Goal: Answer question/provide support: Answer question/provide support

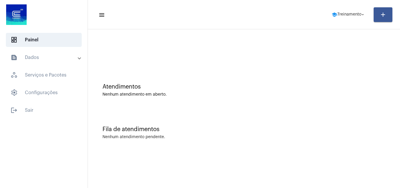
click at [34, 54] on mat-panel-title "text_snippet_outlined Dados" at bounding box center [45, 57] width 68 height 7
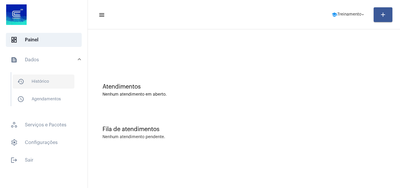
click at [48, 83] on span "history_outlined Histórico" at bounding box center [44, 81] width 62 height 14
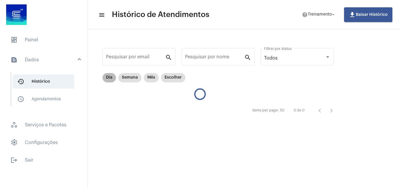
click at [112, 76] on mat-chip "Dia" at bounding box center [108, 77] width 13 height 9
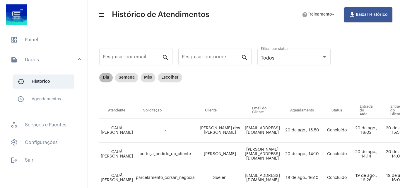
scroll to position [0, 5]
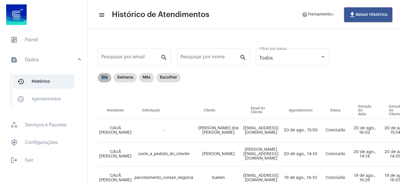
click at [105, 78] on mat-chip "Dia" at bounding box center [104, 77] width 13 height 9
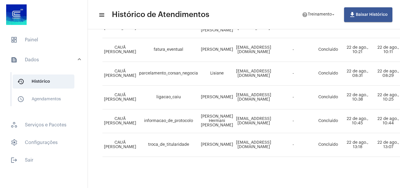
scroll to position [227, 0]
click at [42, 40] on span "dashboard Painel" at bounding box center [44, 40] width 76 height 14
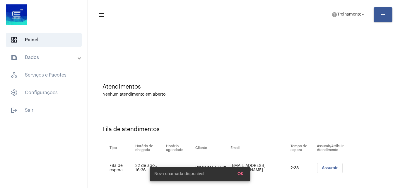
scroll to position [8, 0]
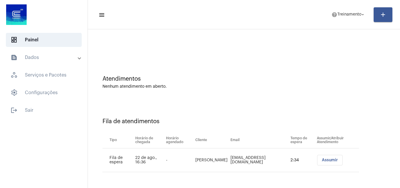
click at [322, 160] on span "Assumir" at bounding box center [330, 160] width 16 height 4
click at [351, 12] on span "help Treinamento arrow_drop_down" at bounding box center [348, 14] width 34 height 11
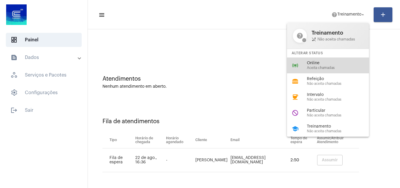
click at [328, 67] on span "Aceita chamadas" at bounding box center [340, 68] width 67 height 4
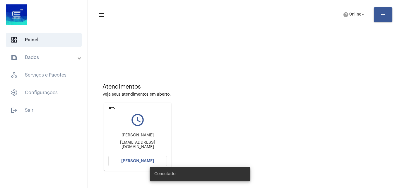
click at [354, 8] on mat-toolbar-row "menu help Online arrow_drop_down add" at bounding box center [244, 14] width 312 height 19
click at [355, 16] on span "Online" at bounding box center [355, 15] width 13 height 4
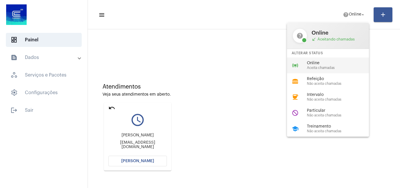
click at [343, 62] on span "Online" at bounding box center [340, 63] width 67 height 4
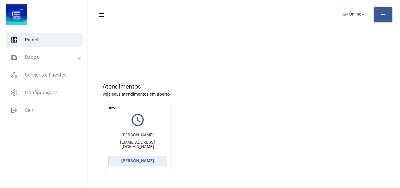
click at [128, 162] on span "Abrir Chamada" at bounding box center [137, 161] width 33 height 4
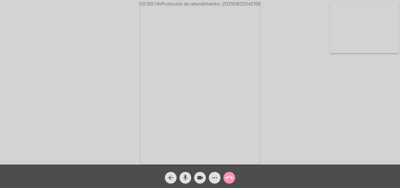
click at [347, 136] on div "Acessando Câmera e Microfone..." at bounding box center [200, 83] width 399 height 164
click at [319, 121] on div "Acessando Câmera e Microfone..." at bounding box center [200, 83] width 399 height 164
click at [184, 174] on mat-icon "mic" at bounding box center [185, 177] width 7 height 7
click at [186, 175] on mat-icon "mic_off" at bounding box center [185, 177] width 7 height 7
click at [186, 176] on mat-icon "mic" at bounding box center [185, 177] width 7 height 7
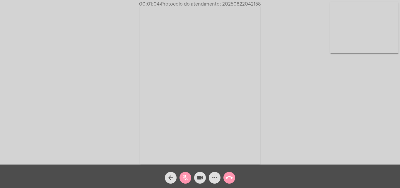
click at [186, 176] on mat-icon "mic_off" at bounding box center [185, 177] width 7 height 7
click at [184, 178] on mat-icon "mic" at bounding box center [185, 177] width 7 height 7
click at [187, 177] on mat-icon "mic_off" at bounding box center [185, 177] width 7 height 7
click at [186, 177] on mat-icon "mic" at bounding box center [185, 177] width 7 height 7
click at [186, 175] on mat-icon "mic_off" at bounding box center [185, 177] width 7 height 7
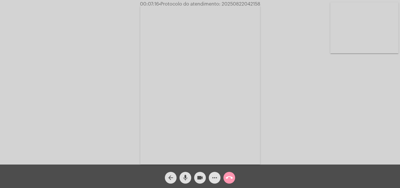
click at [184, 177] on mat-icon "mic" at bounding box center [185, 177] width 7 height 7
click at [184, 177] on mat-icon "mic_off" at bounding box center [185, 177] width 7 height 7
click at [184, 175] on mat-icon "mic" at bounding box center [185, 177] width 7 height 7
click at [187, 176] on mat-icon "mic_off" at bounding box center [185, 177] width 7 height 7
click at [231, 3] on span "• Protocolo do atendimento: 20250822042158" at bounding box center [210, 4] width 101 height 5
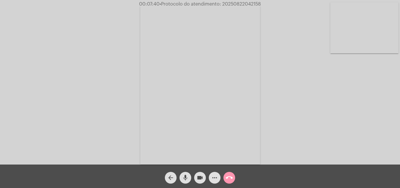
click at [231, 3] on span "• Protocolo do atendimento: 20250822042158" at bounding box center [210, 4] width 101 height 5
copy span "20250822042158"
click at [216, 177] on mat-icon "more_horiz" at bounding box center [214, 177] width 7 height 7
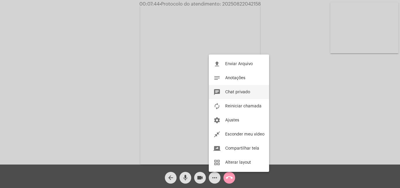
click at [233, 92] on span "Chat privado" at bounding box center [237, 92] width 25 height 4
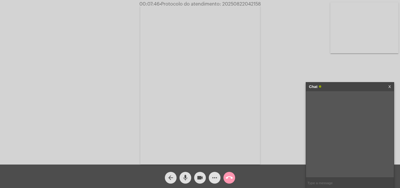
paste input "20250822042158"
type input "20250822042158"
click at [227, 178] on mat-icon "call_end" at bounding box center [229, 177] width 7 height 7
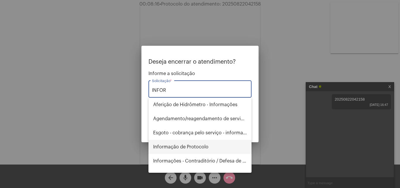
click at [200, 148] on span "Informação de Protocolo" at bounding box center [200, 147] width 94 height 14
type input "Informação de Protocolo"
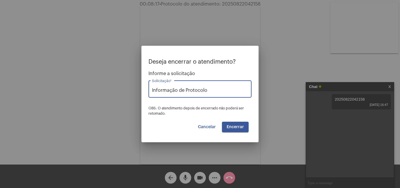
click at [241, 130] on button "Encerrar" at bounding box center [235, 126] width 27 height 11
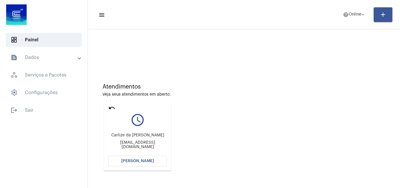
click at [110, 107] on mat-icon "undo" at bounding box center [111, 107] width 7 height 7
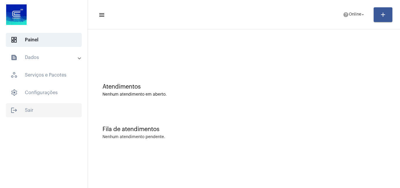
click at [39, 114] on span "logout Sair" at bounding box center [44, 110] width 76 height 14
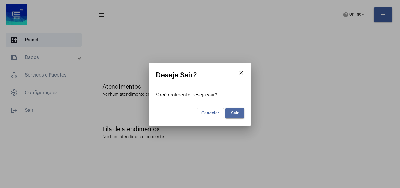
click at [239, 113] on button "Sair" at bounding box center [234, 113] width 19 height 11
